Goal: Task Accomplishment & Management: Manage account settings

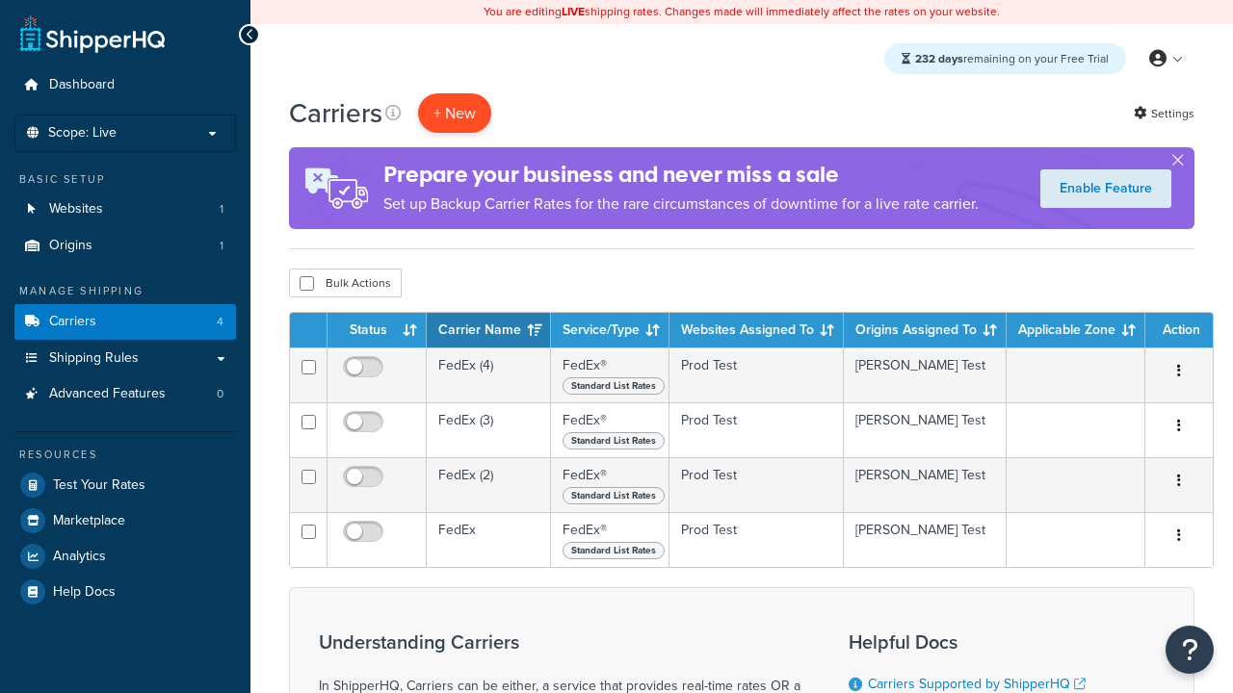
click at [455, 114] on button "+ New" at bounding box center [454, 112] width 73 height 39
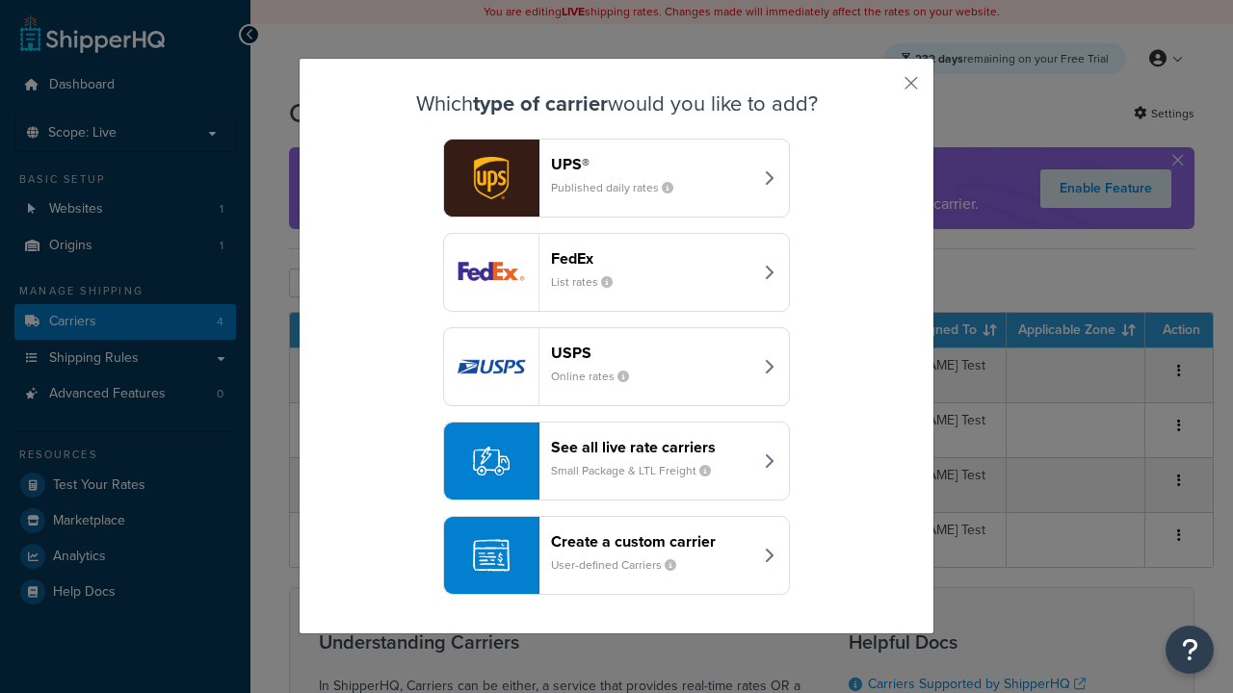
click at [616, 274] on div "FedEx List rates" at bounding box center [651, 272] width 201 height 46
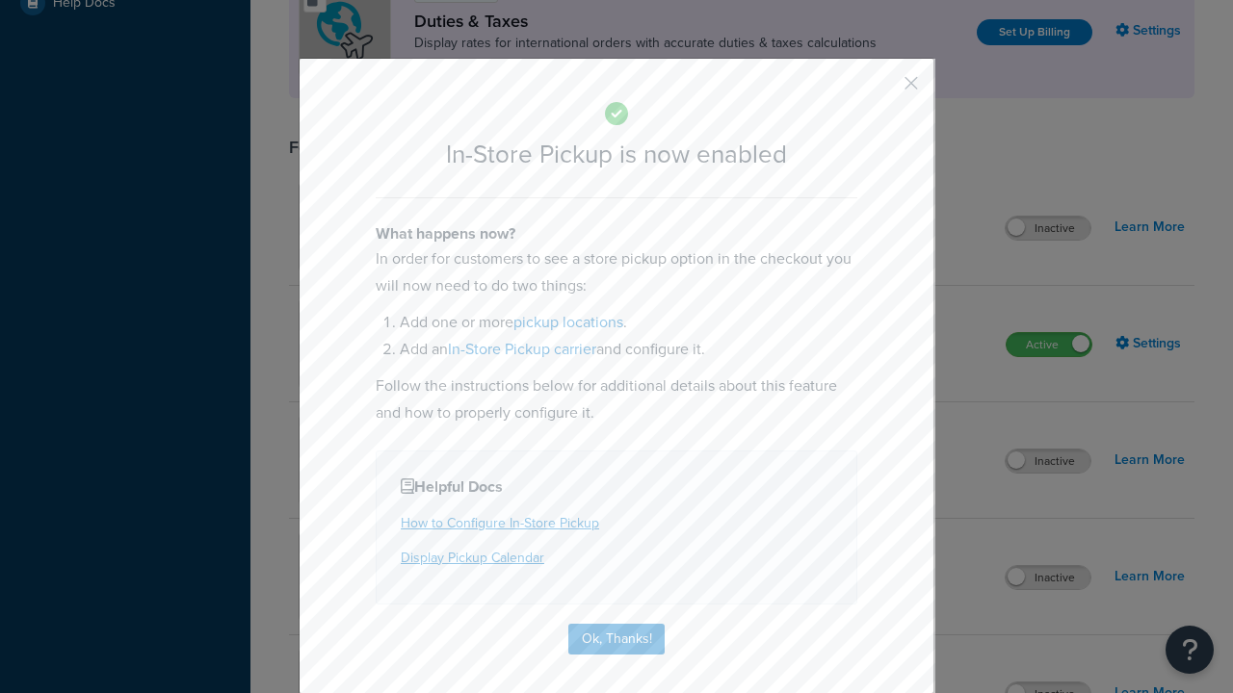
click at [882, 88] on button "button" at bounding box center [882, 90] width 5 height 5
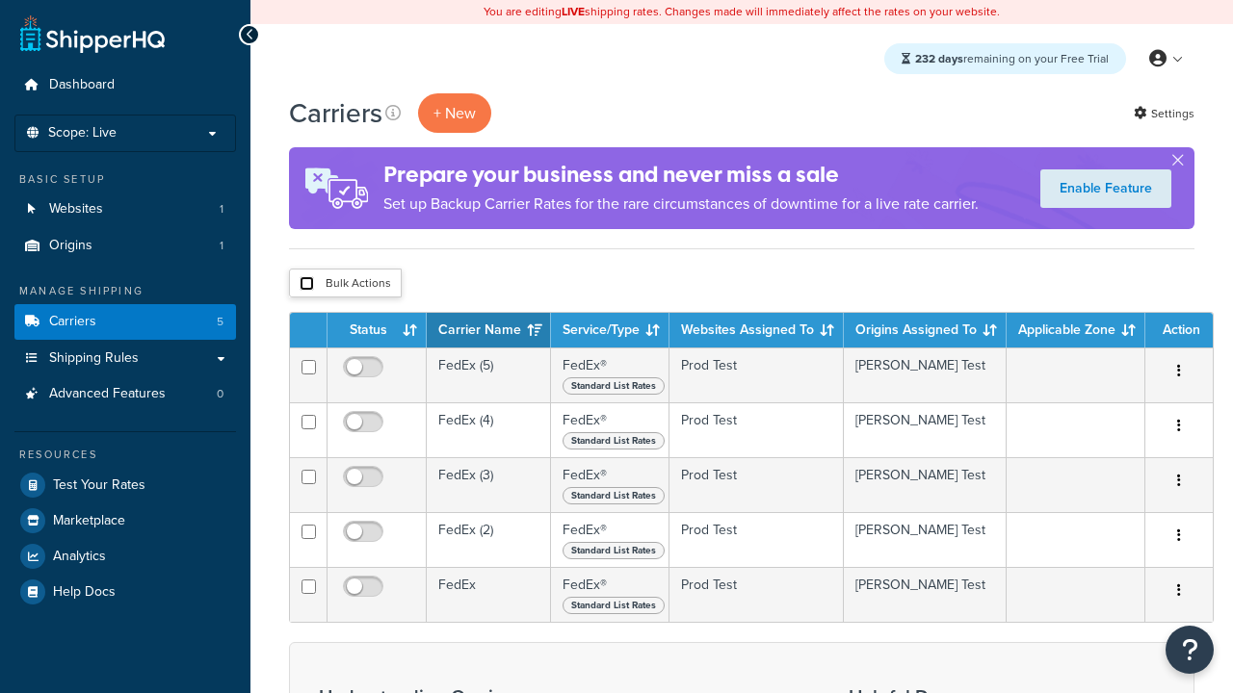
click at [306, 285] on input "checkbox" at bounding box center [307, 283] width 14 height 14
checkbox input "true"
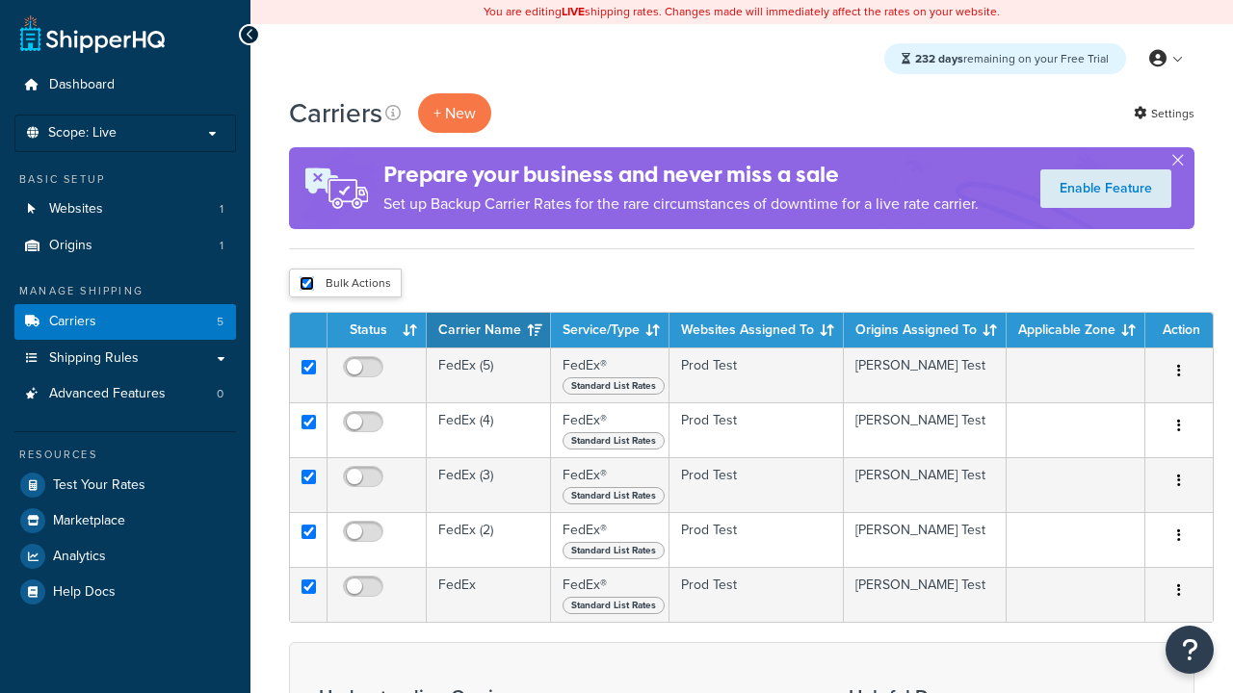
checkbox input "true"
click at [0, 0] on button "Delete" at bounding box center [0, 0] width 0 height 0
click at [524, 289] on button "Delete" at bounding box center [514, 283] width 66 height 29
